Goal: Information Seeking & Learning: Learn about a topic

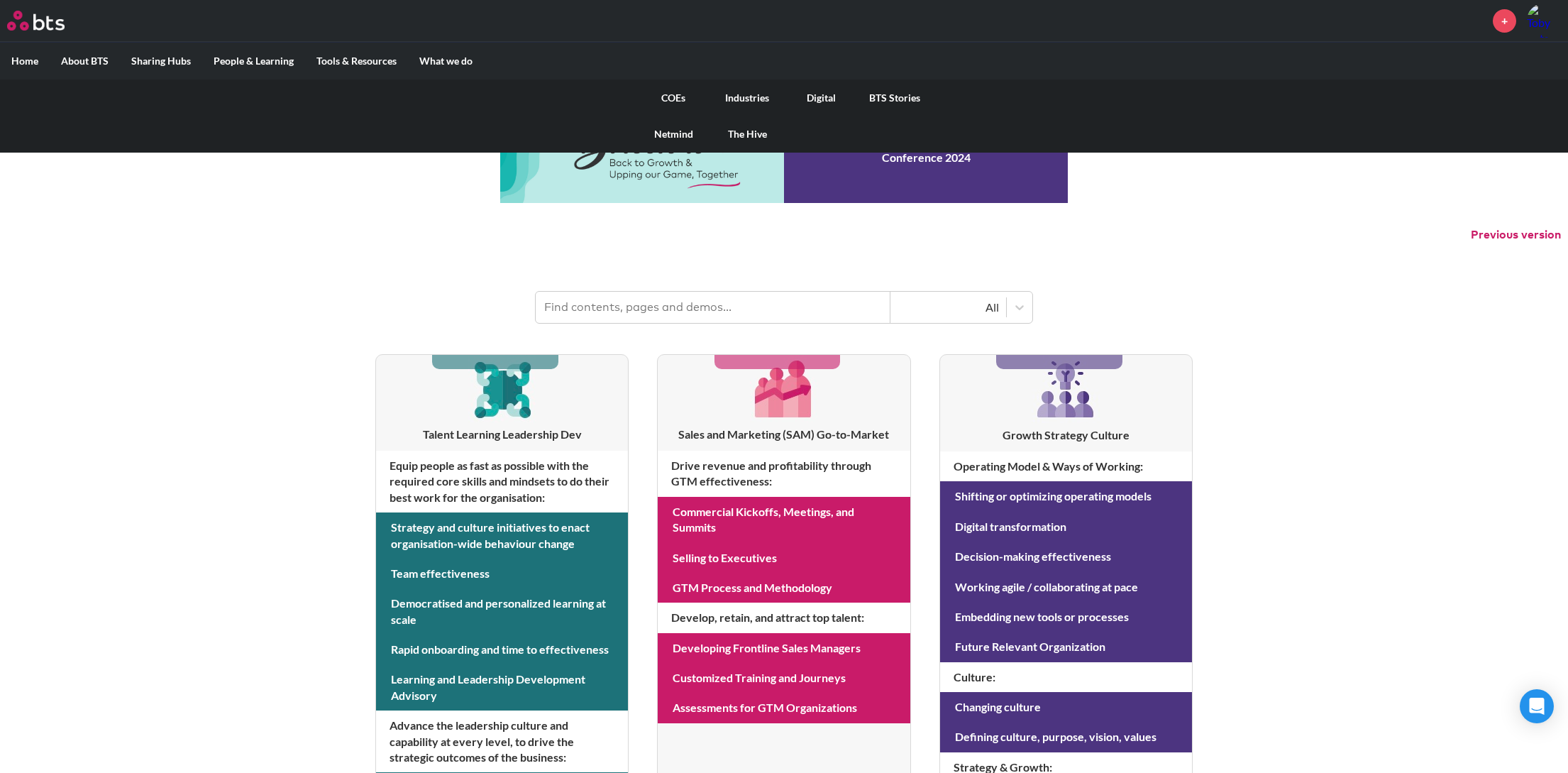
click at [825, 91] on link "Digital" at bounding box center [821, 97] width 74 height 37
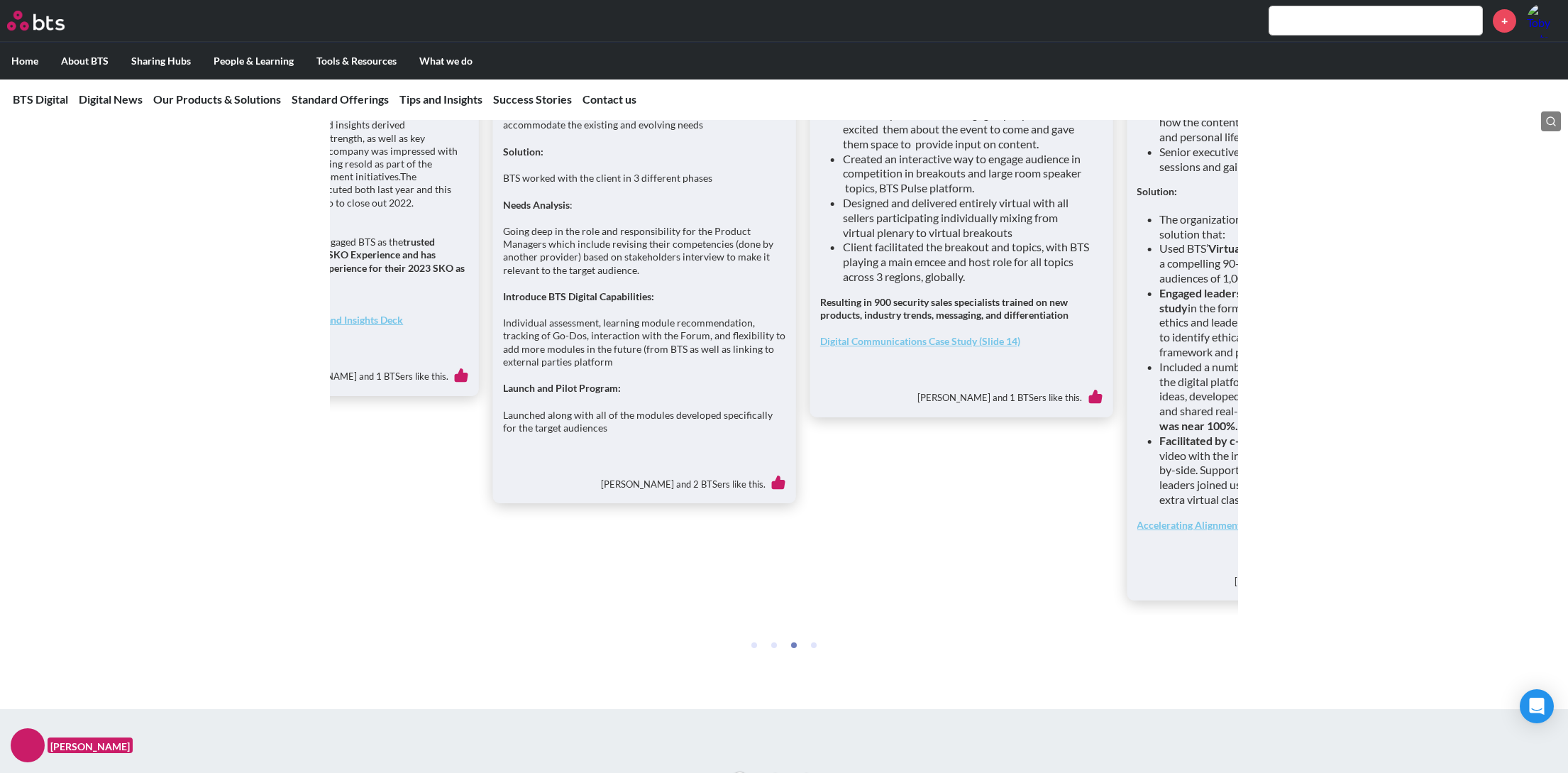
scroll to position [5396, 0]
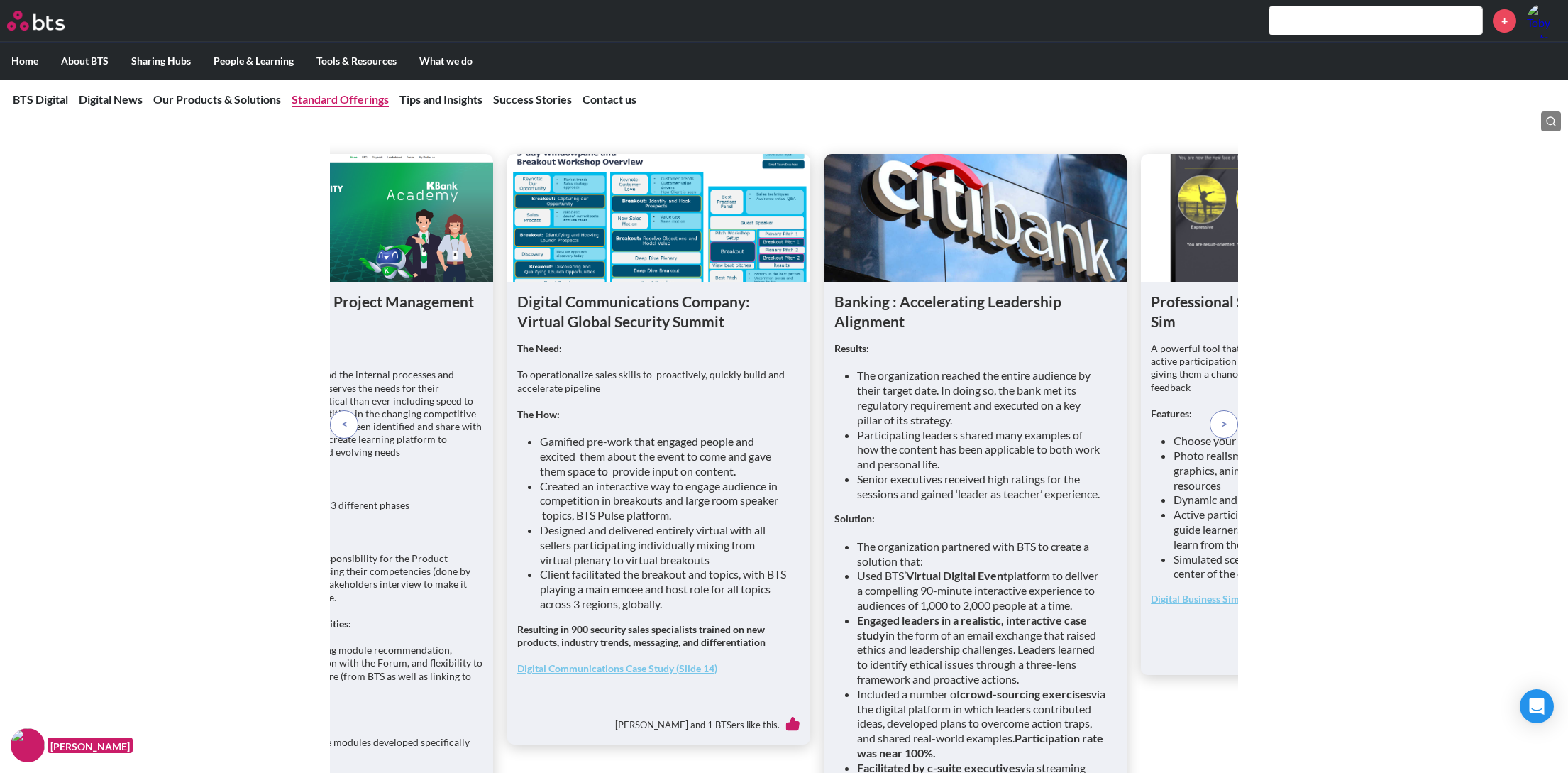
click at [368, 102] on link "Standard Offerings" at bounding box center [340, 98] width 98 height 13
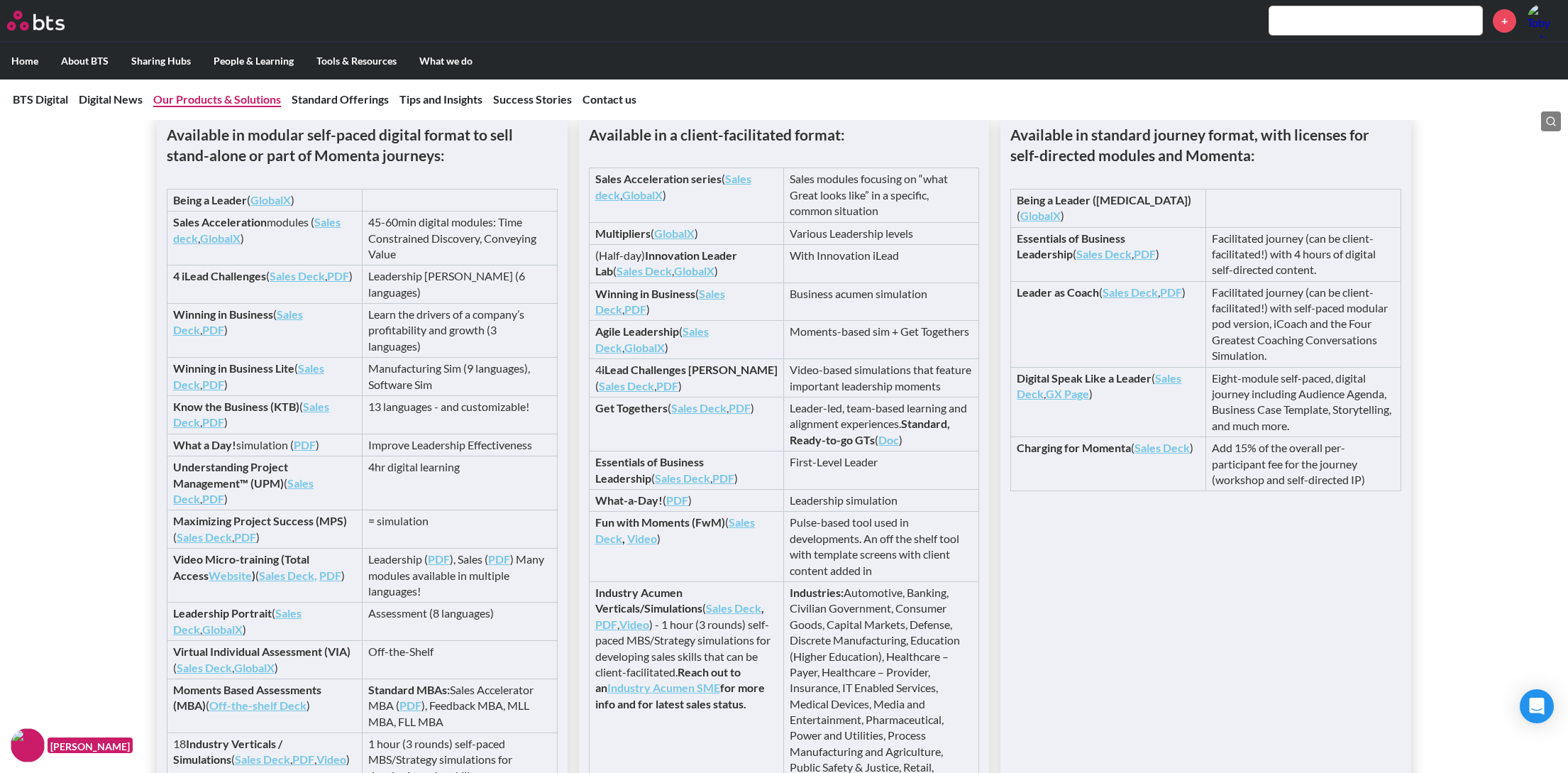
click at [217, 97] on link "Our Products & Solutions" at bounding box center [217, 98] width 128 height 13
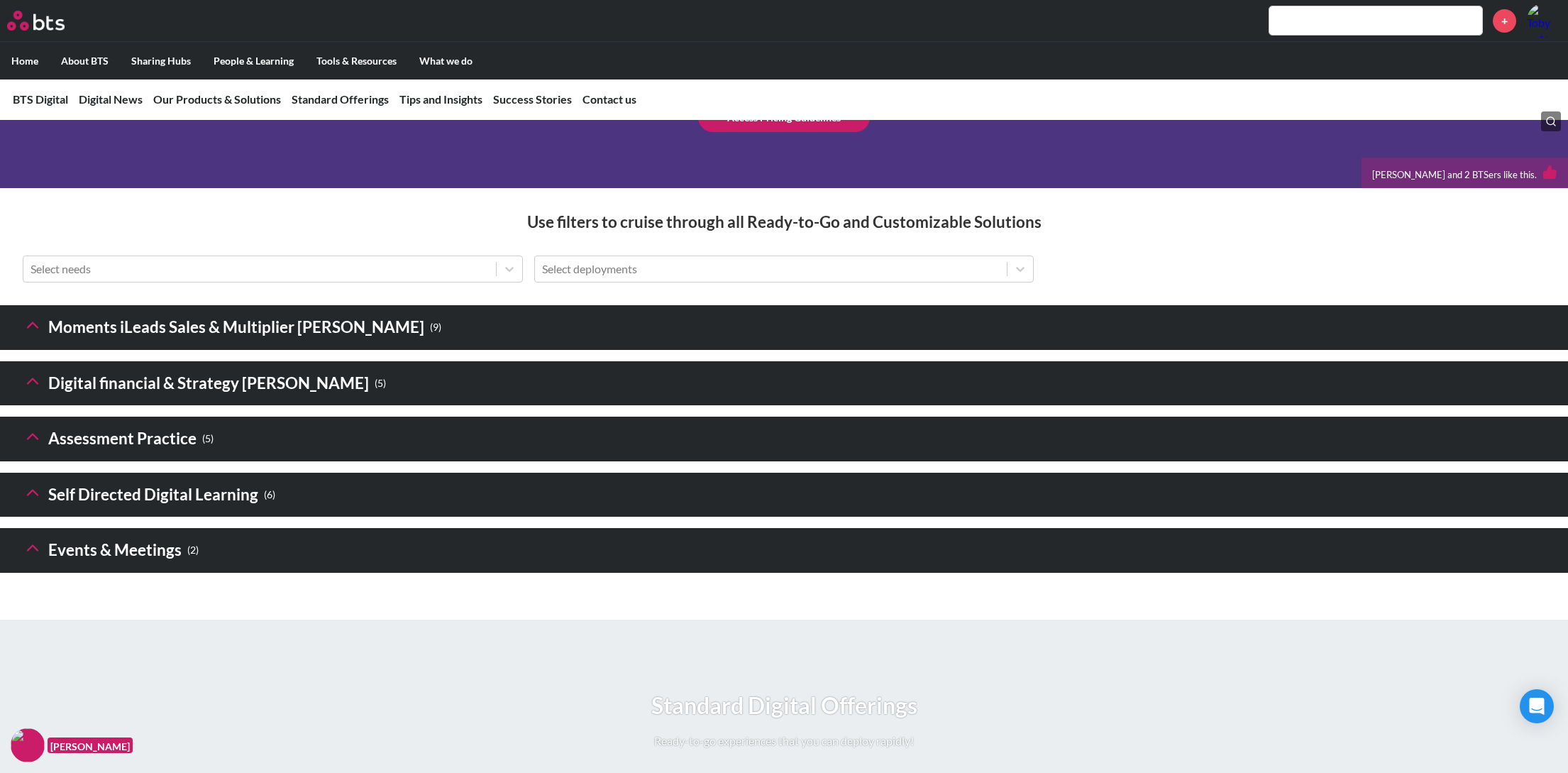
scroll to position [1800, 0]
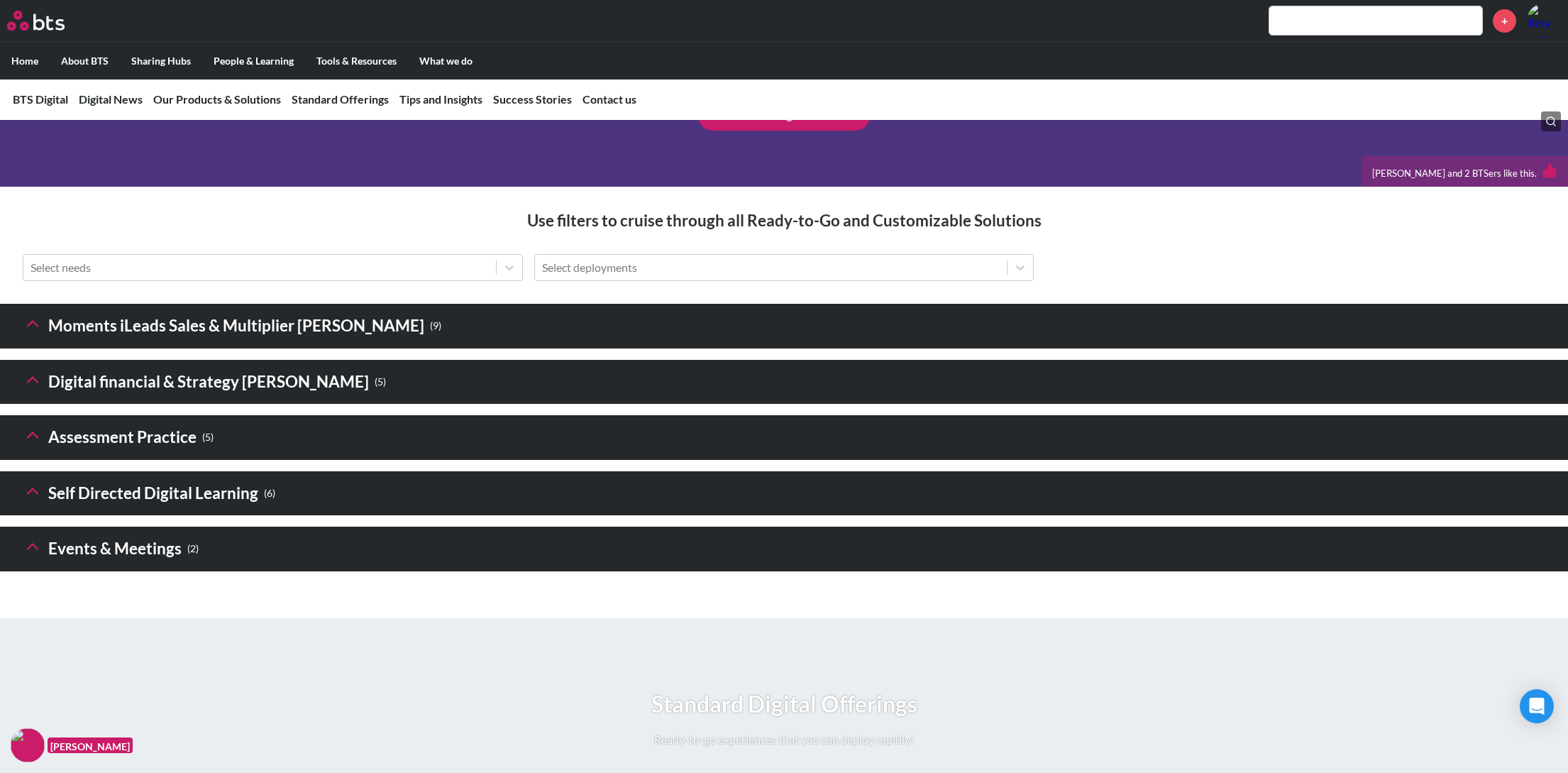
click at [48, 397] on h3 "Digital financial & Strategy [PERSON_NAME] ( 5 )" at bounding box center [204, 381] width 363 height 30
click at [32, 389] on icon at bounding box center [32, 380] width 20 height 20
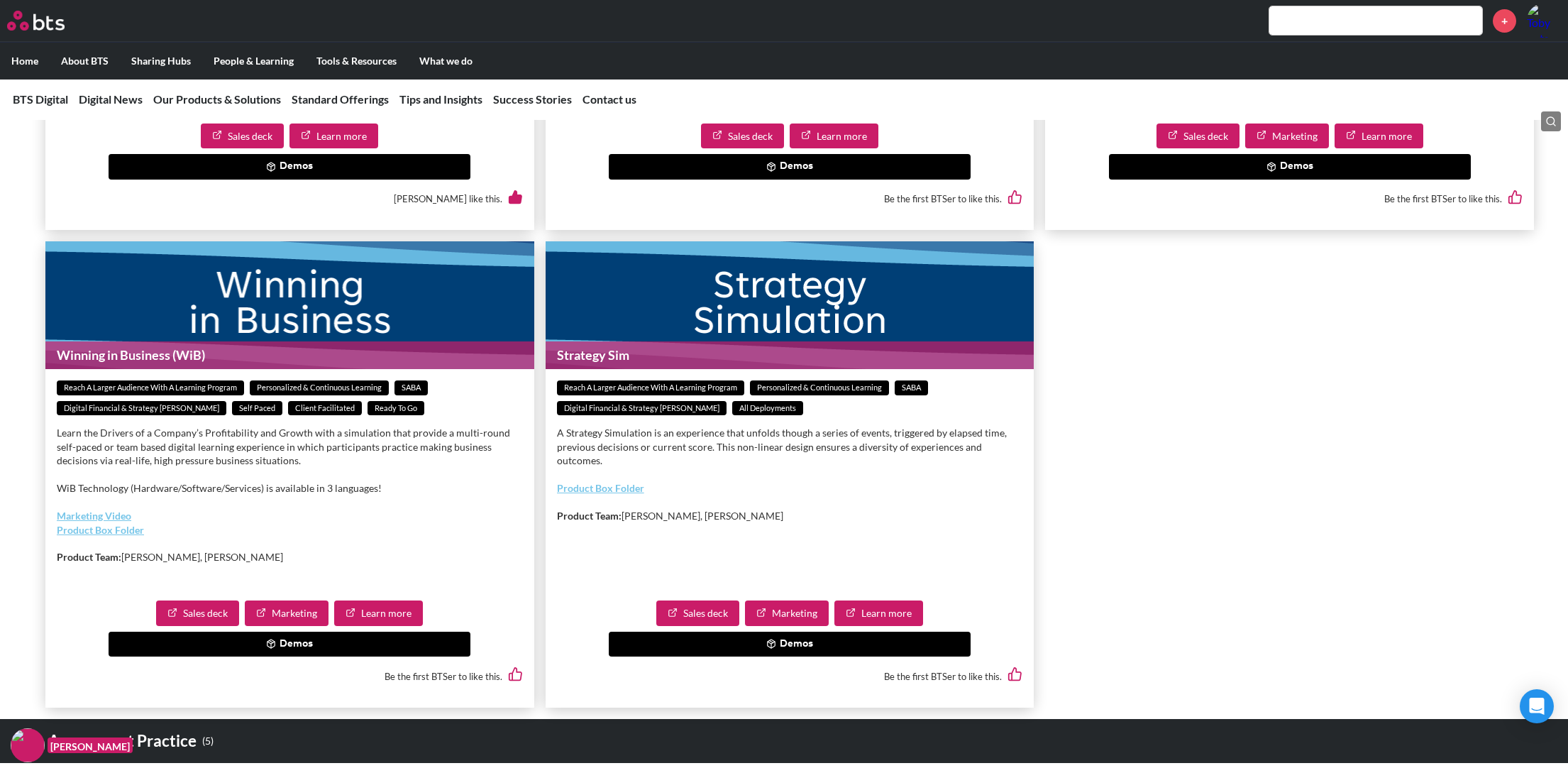
scroll to position [2438, 0]
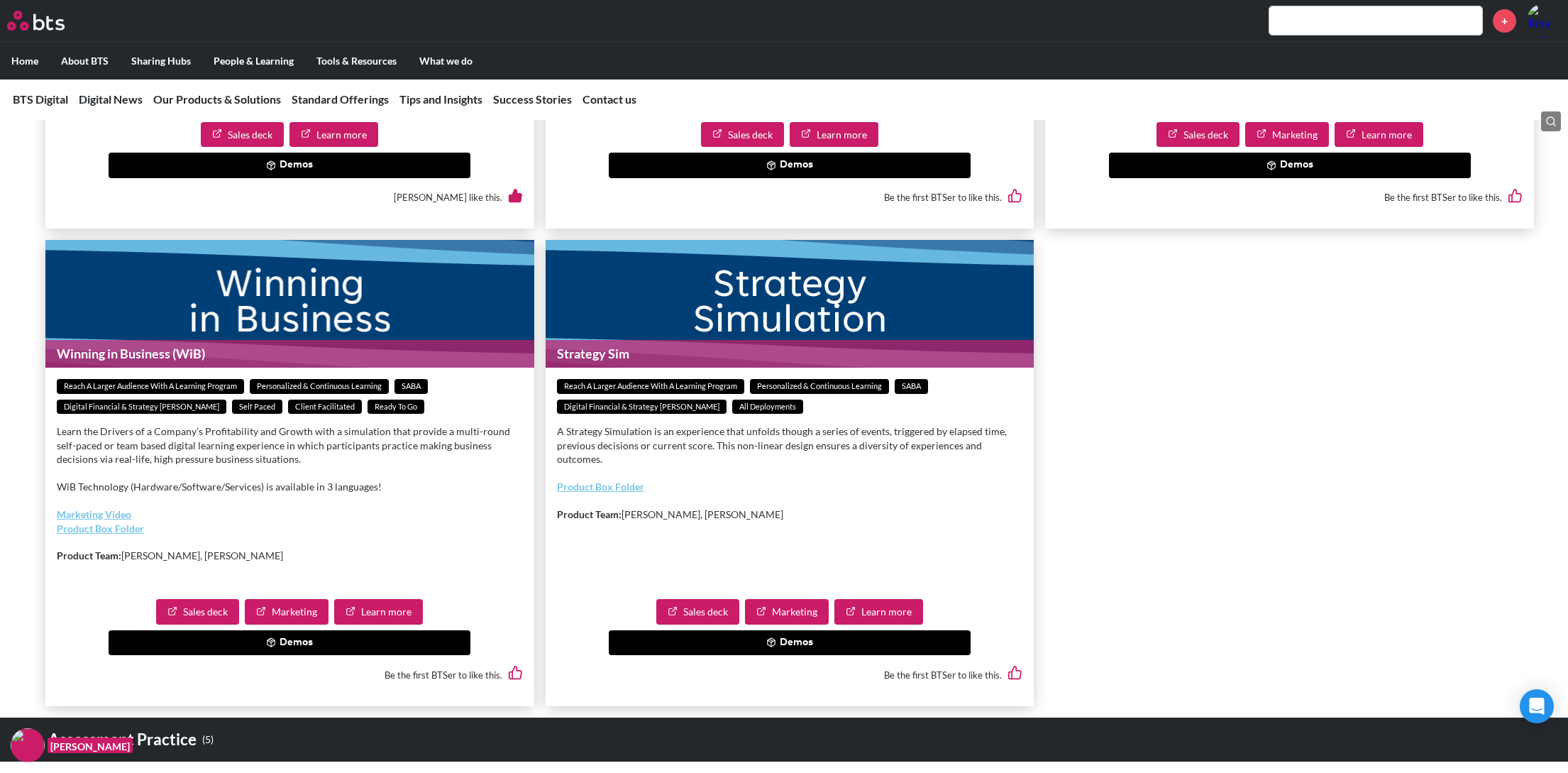
click at [771, 647] on line at bounding box center [771, 644] width 0 height 4
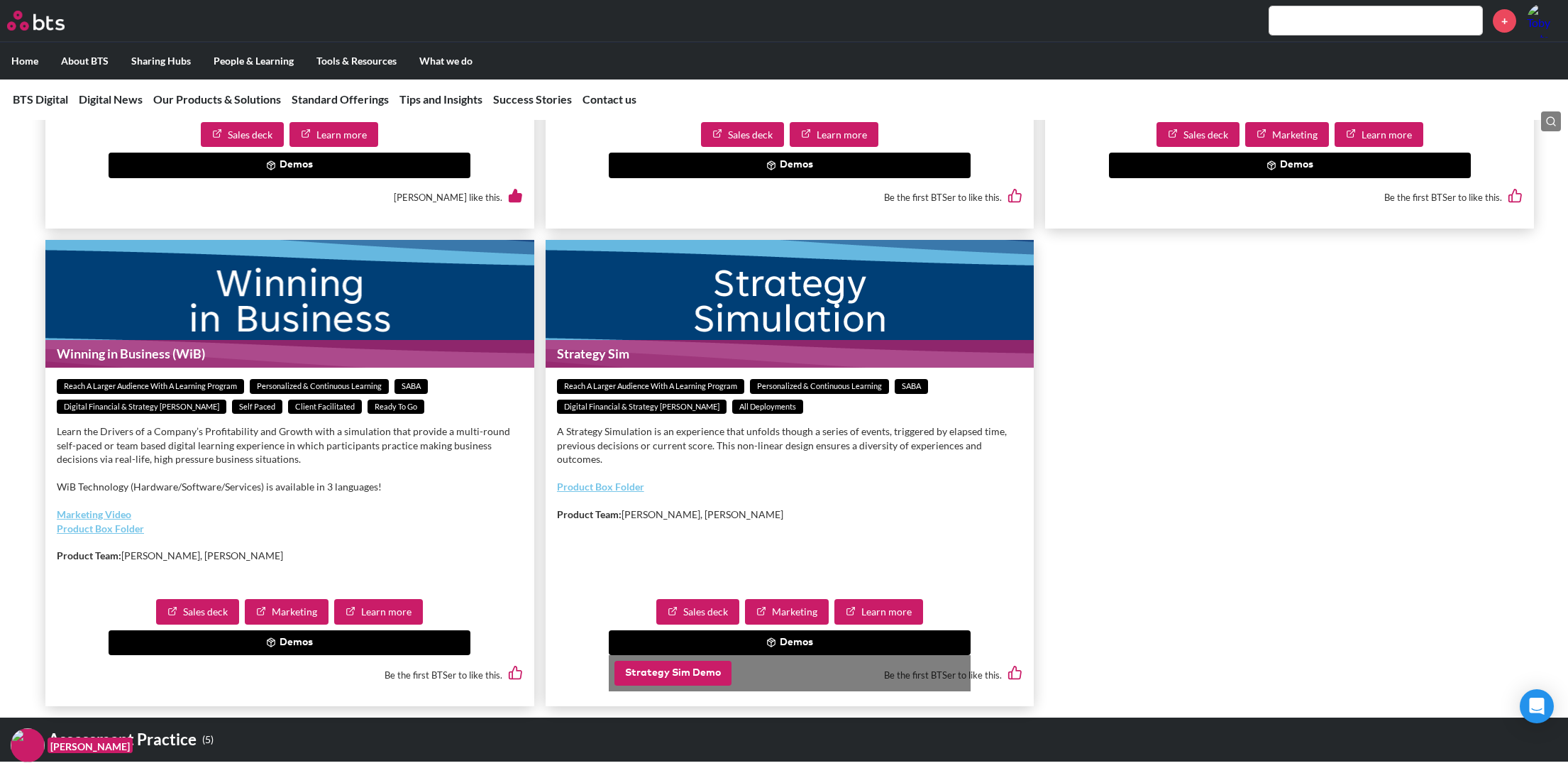
click at [680, 686] on button "Strategy Sim Demo" at bounding box center [673, 673] width 117 height 25
